Goal: Task Accomplishment & Management: Manage account settings

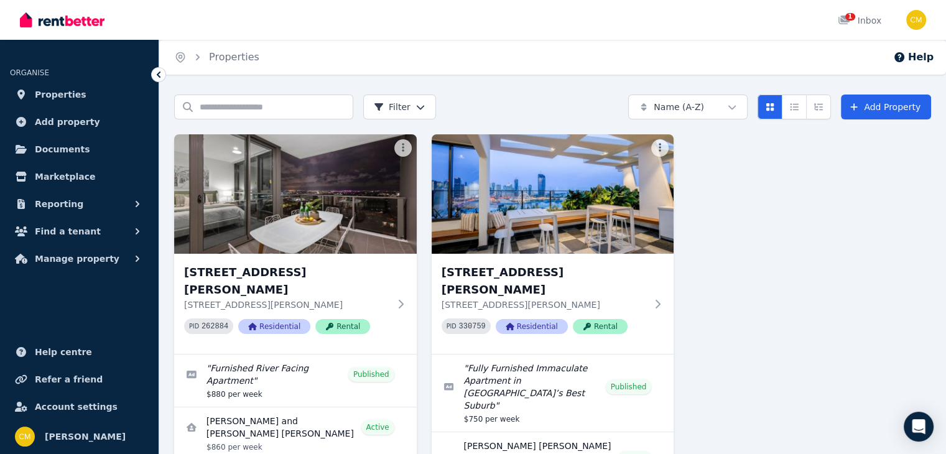
scroll to position [100, 0]
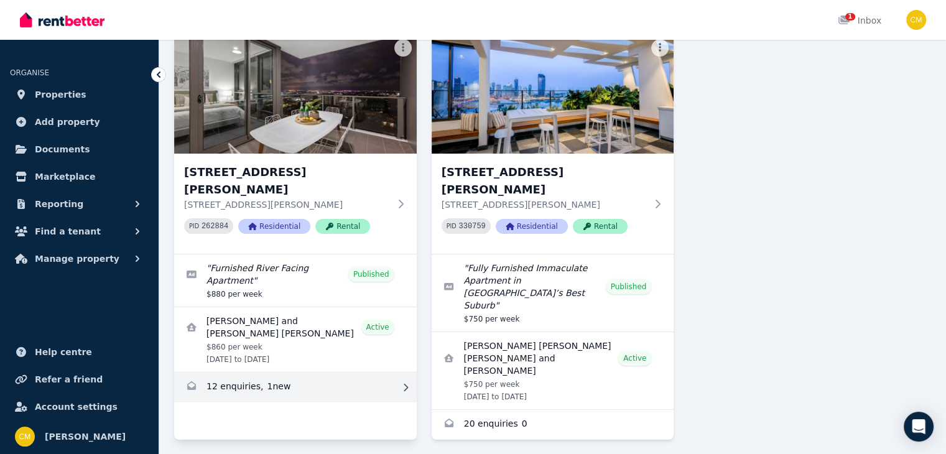
click at [276, 373] on link "Enquiries for 1010/37 Mayne Road, Bowen Hills" at bounding box center [295, 388] width 243 height 30
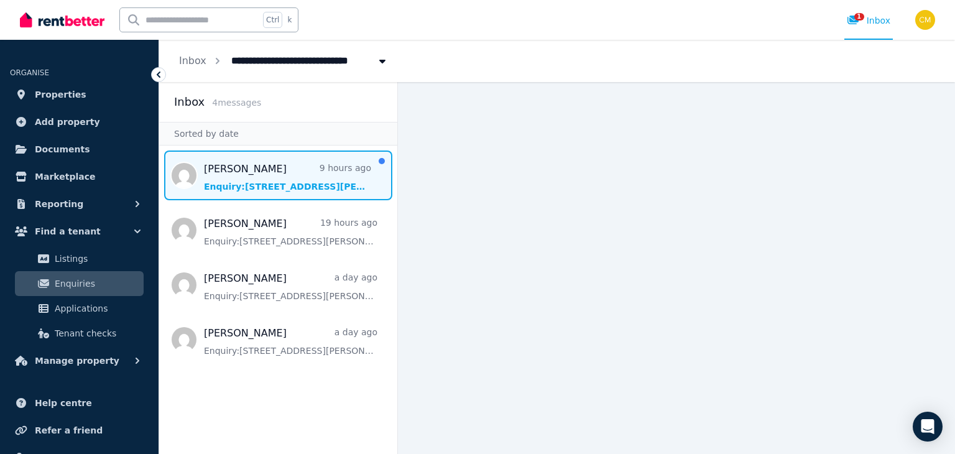
click at [282, 167] on span "Message list" at bounding box center [278, 176] width 238 height 50
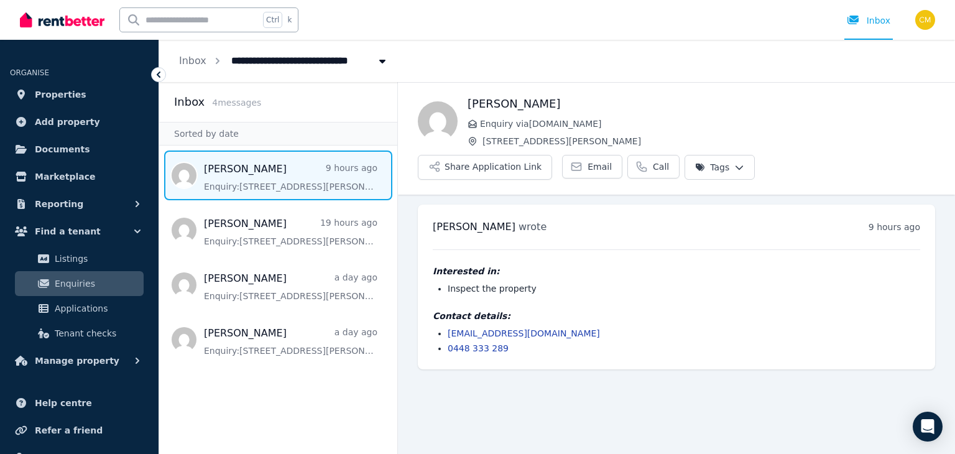
click at [84, 280] on span "Enquiries" at bounding box center [97, 283] width 84 height 15
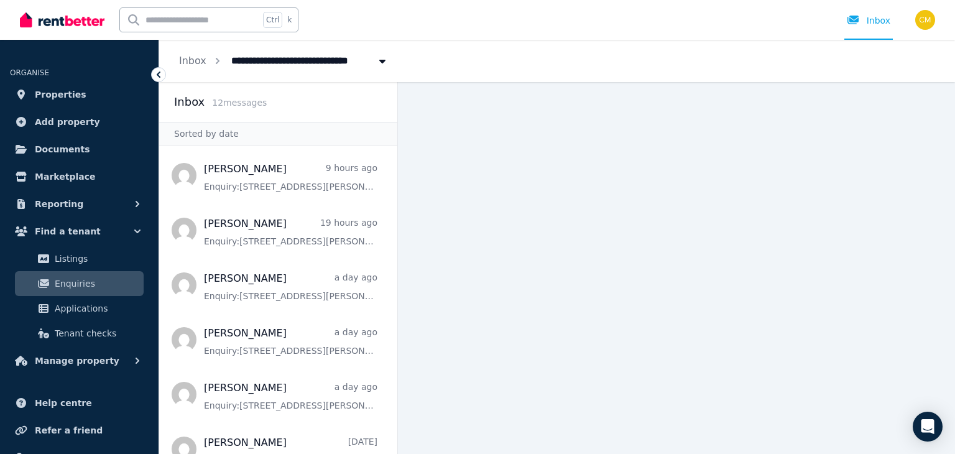
click at [91, 279] on span "Enquiries" at bounding box center [97, 283] width 84 height 15
click at [88, 93] on link "Properties" at bounding box center [79, 94] width 139 height 25
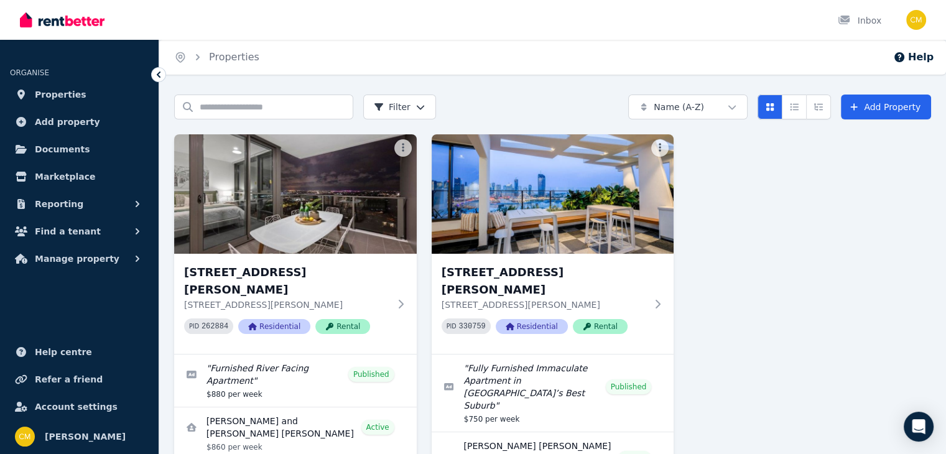
scroll to position [100, 0]
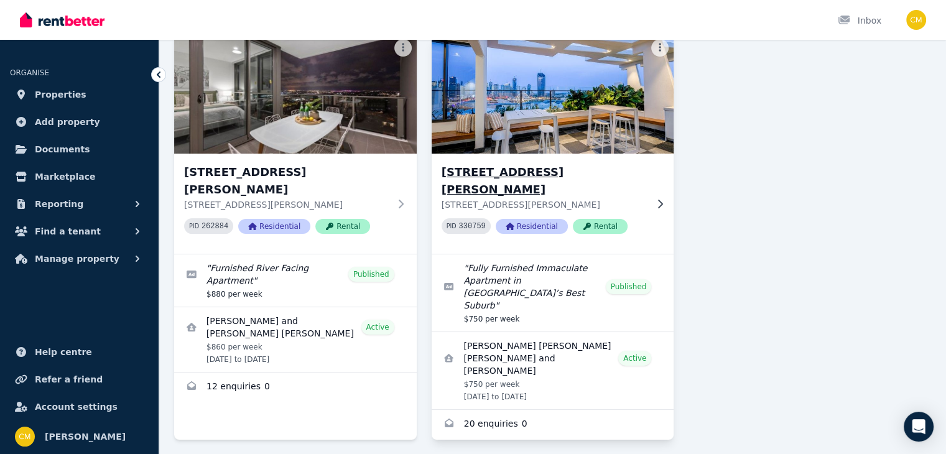
click at [629, 173] on h3 "[STREET_ADDRESS][PERSON_NAME]" at bounding box center [544, 181] width 205 height 35
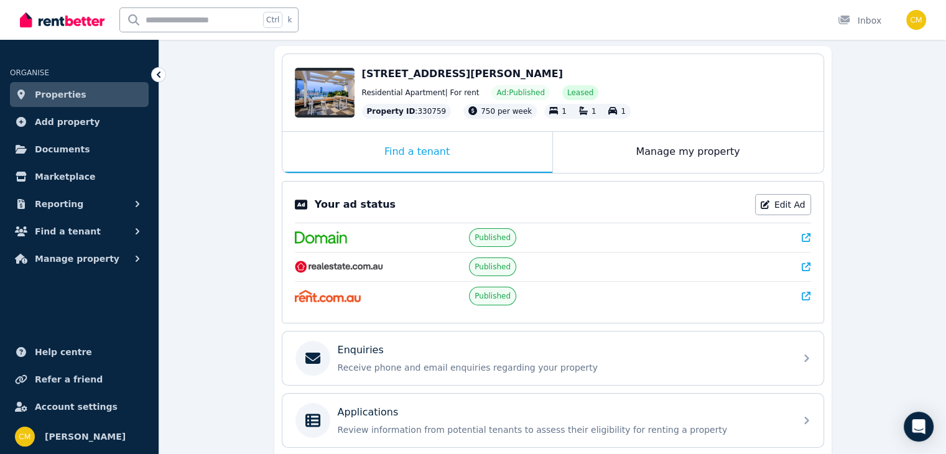
scroll to position [114, 0]
click at [784, 208] on link "Edit Ad" at bounding box center [783, 204] width 56 height 21
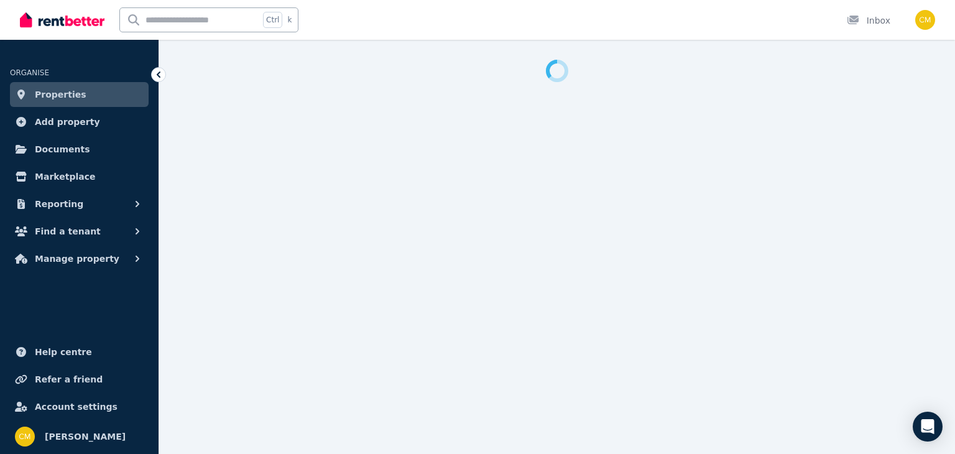
select select "***"
select select "**********"
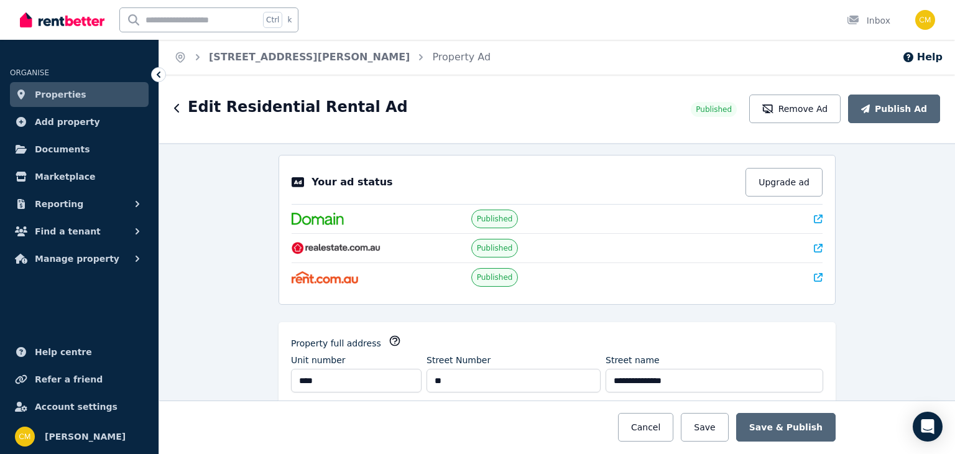
scroll to position [7, 0]
click at [786, 192] on button "Upgrade ad" at bounding box center [784, 181] width 77 height 29
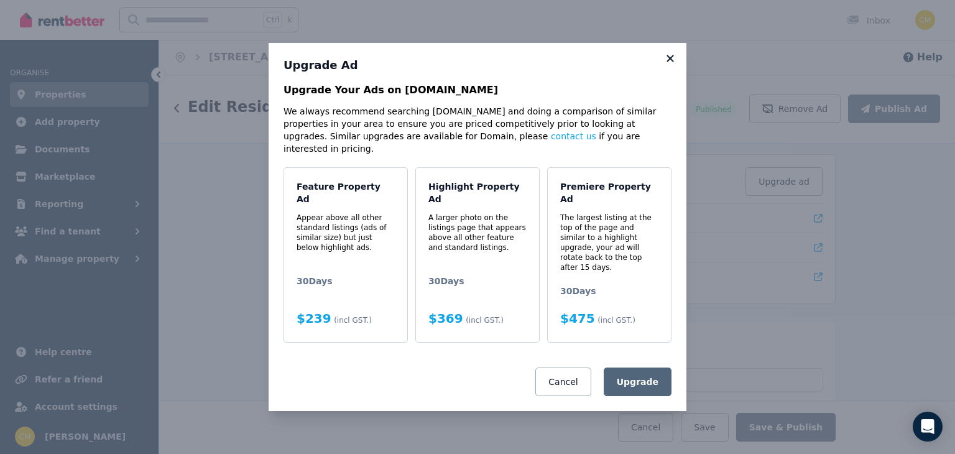
click at [673, 64] on icon at bounding box center [670, 58] width 12 height 11
